Goal: Transaction & Acquisition: Purchase product/service

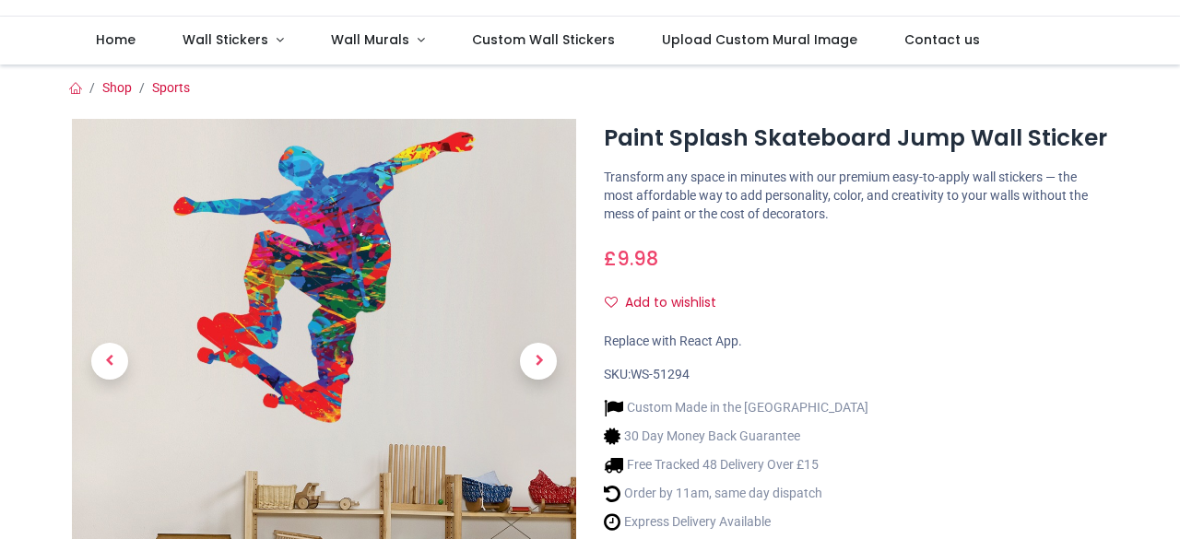
scroll to position [151, 0]
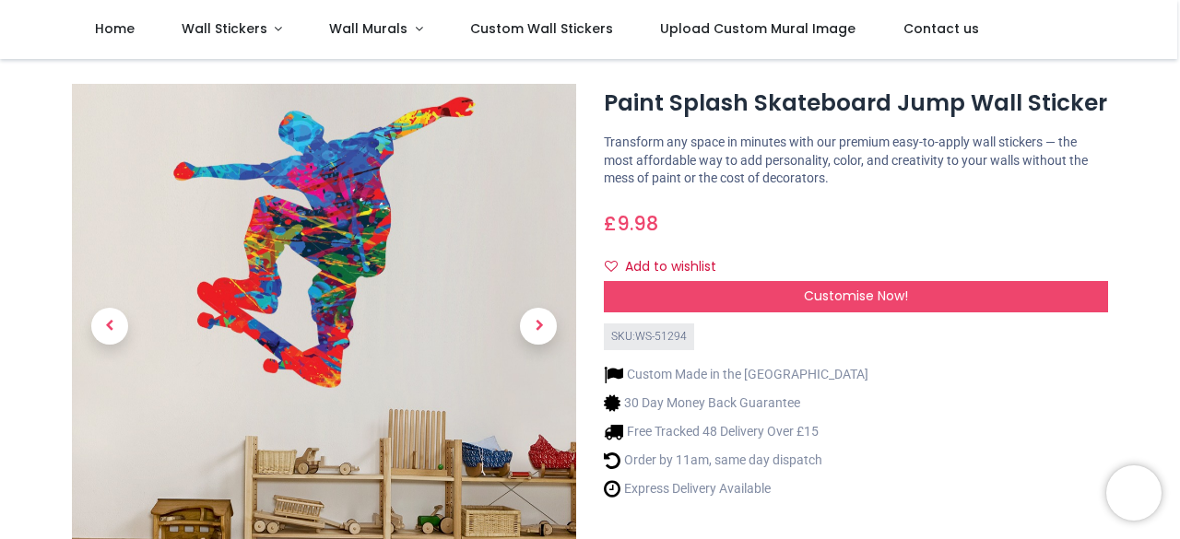
scroll to position [27, 0]
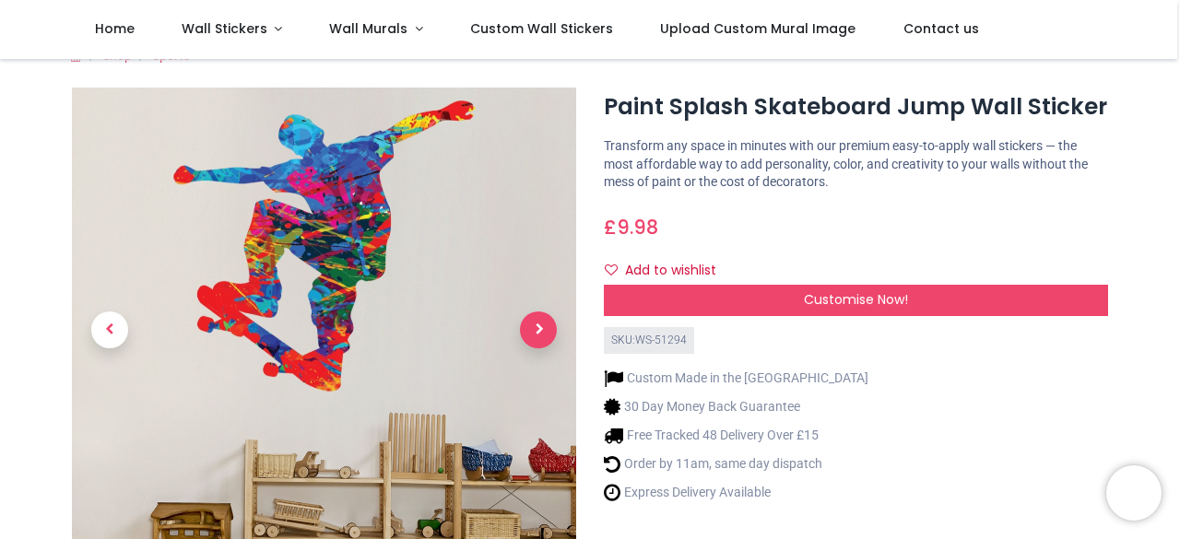
click at [525, 329] on span "Next" at bounding box center [538, 330] width 37 height 37
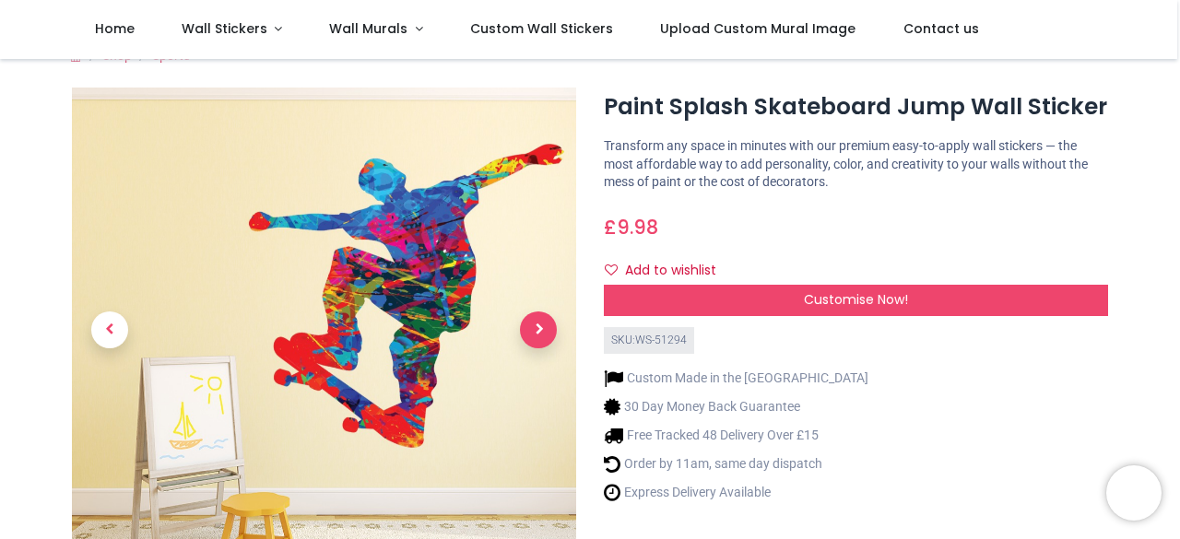
click at [525, 329] on span "Next" at bounding box center [538, 330] width 37 height 37
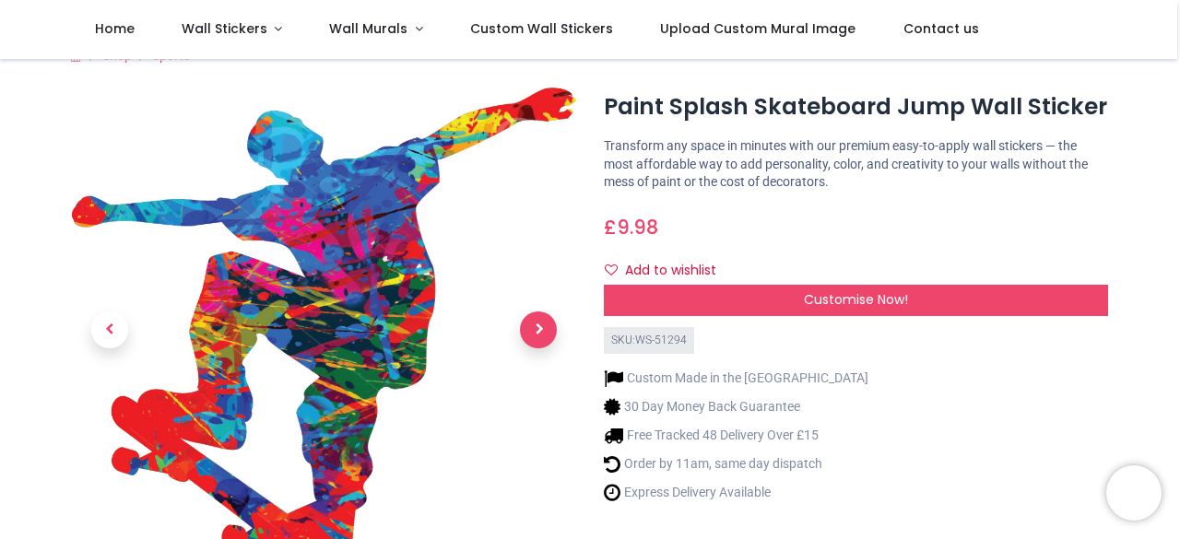
click at [525, 329] on span "Next" at bounding box center [538, 330] width 37 height 37
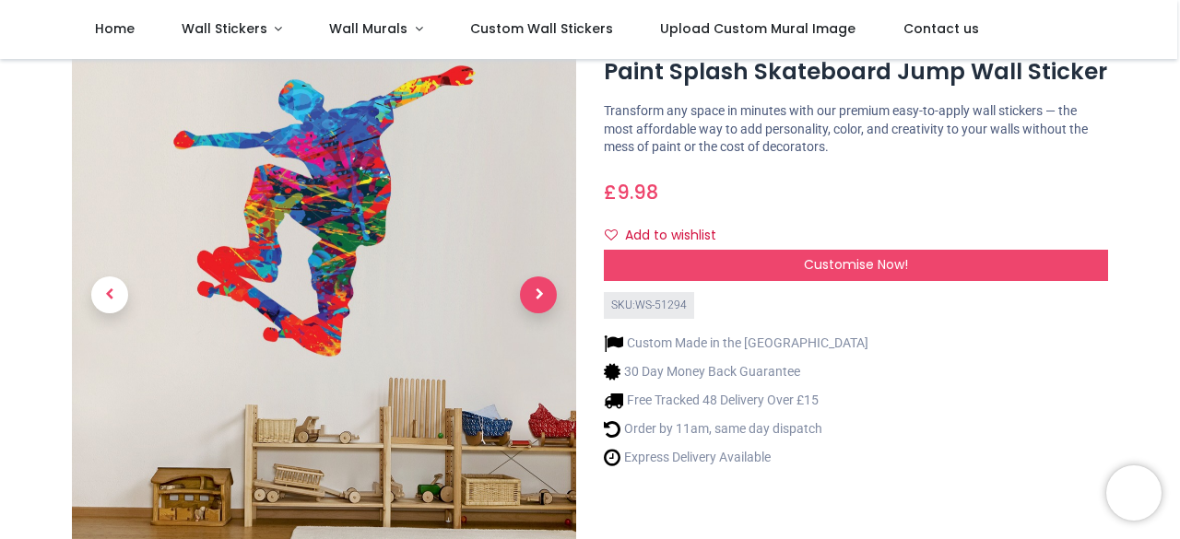
scroll to position [11, 0]
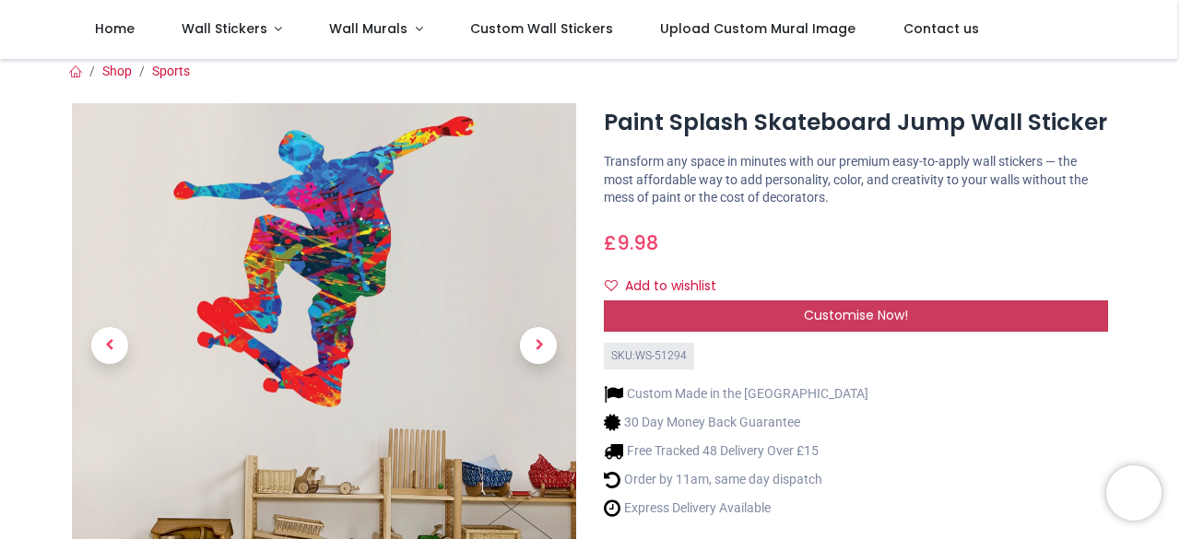
click at [785, 322] on div "Customise Now!" at bounding box center [856, 316] width 504 height 31
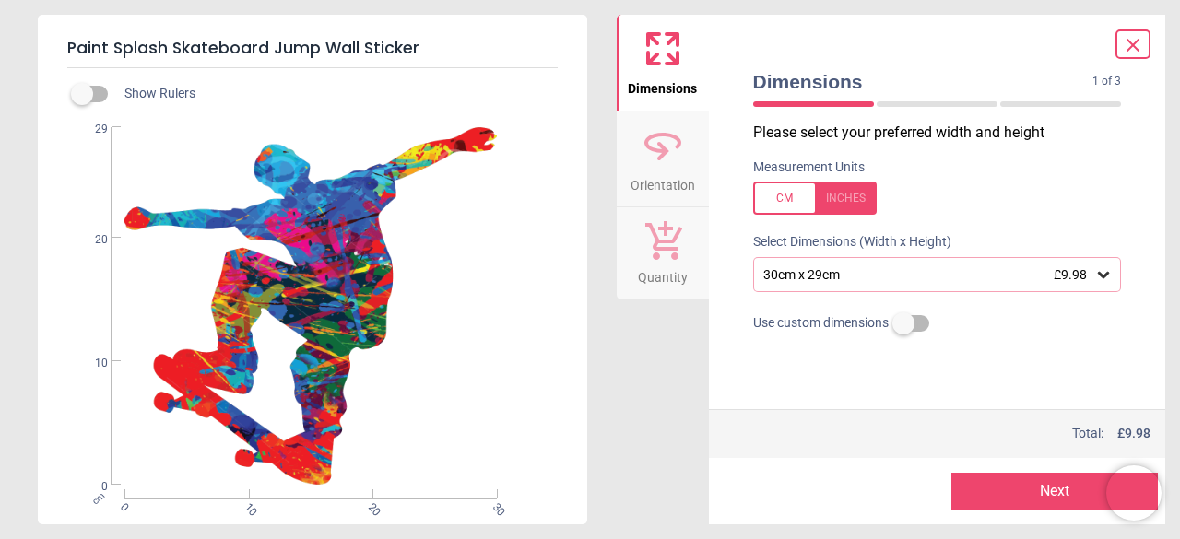
click at [929, 276] on div "30cm x 29cm £9.98" at bounding box center [928, 275] width 334 height 16
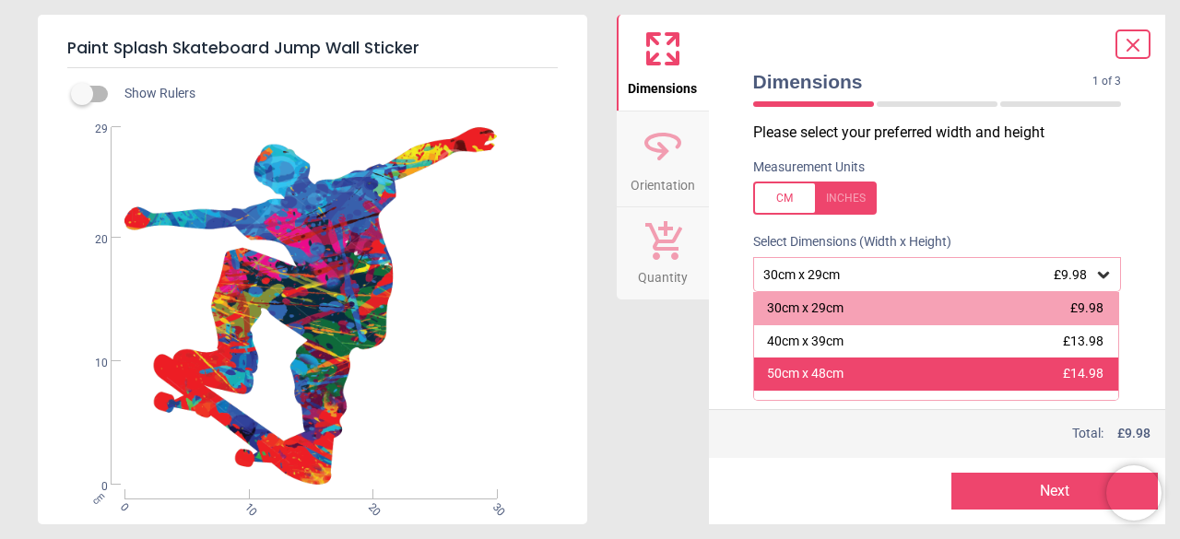
click at [870, 376] on div "50cm x 48cm £14.98" at bounding box center [936, 374] width 365 height 33
